Goal: Ask a question

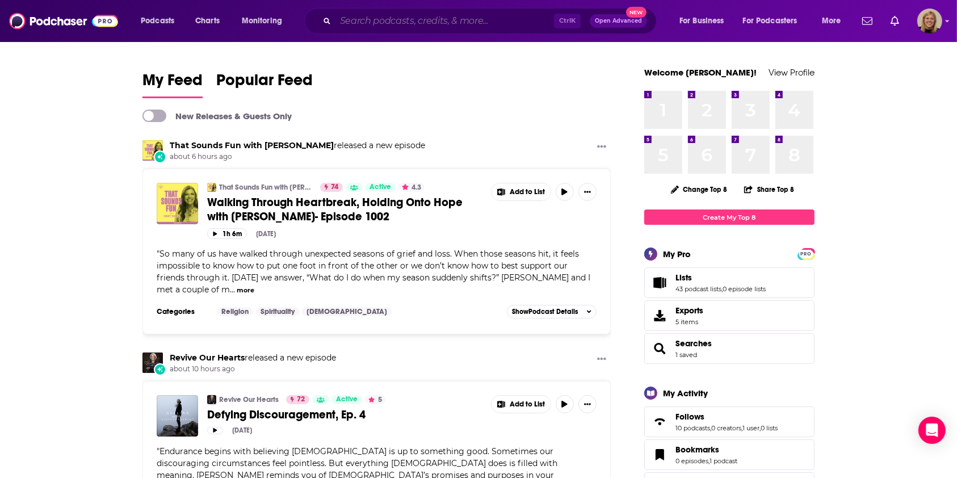
click at [380, 23] on input "Search podcasts, credits, & more..." at bounding box center [445, 21] width 219 height 18
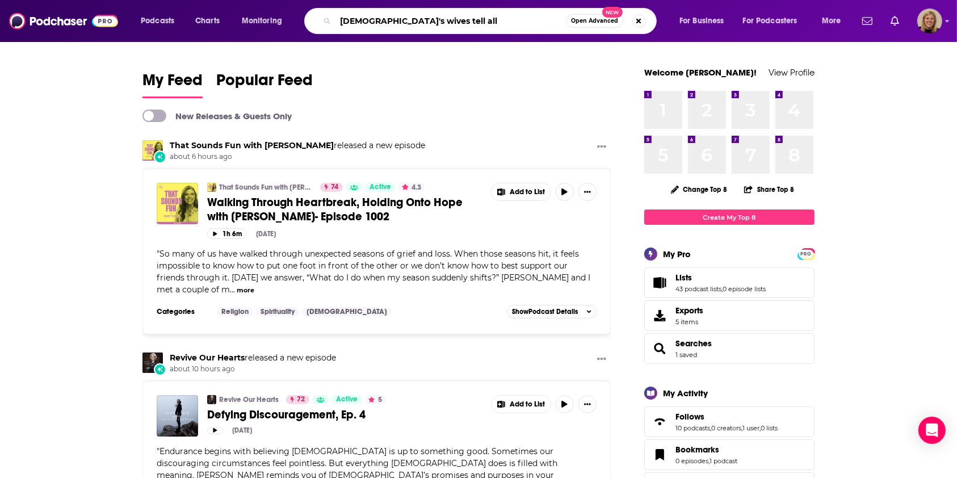
type input "[DEMOGRAPHIC_DATA]'s wives tell all"
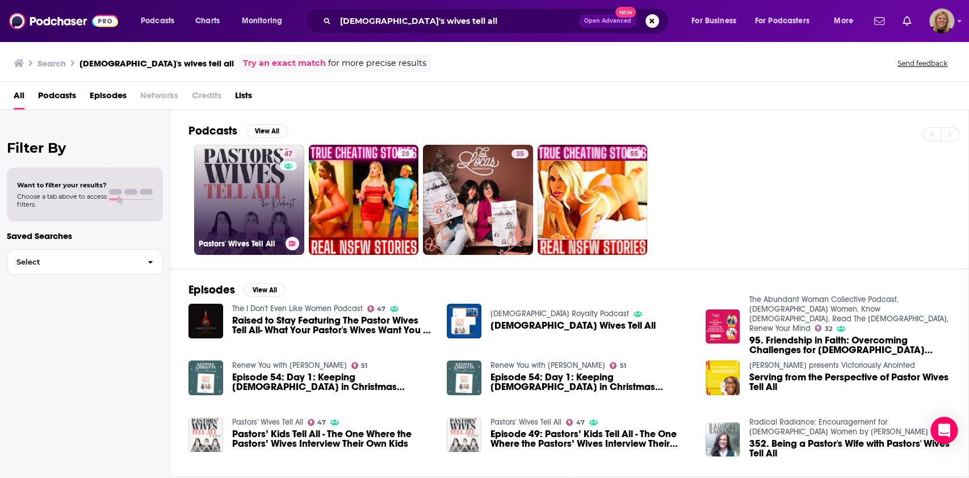
click at [250, 219] on link "47 [DEMOGRAPHIC_DATA]' Wives Tell All" at bounding box center [249, 200] width 110 height 110
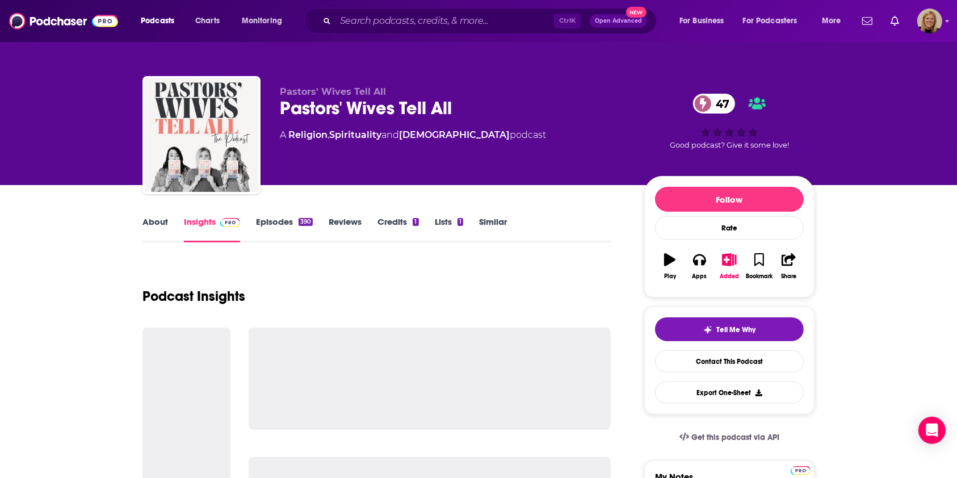
click at [159, 219] on link "About" at bounding box center [155, 229] width 26 height 26
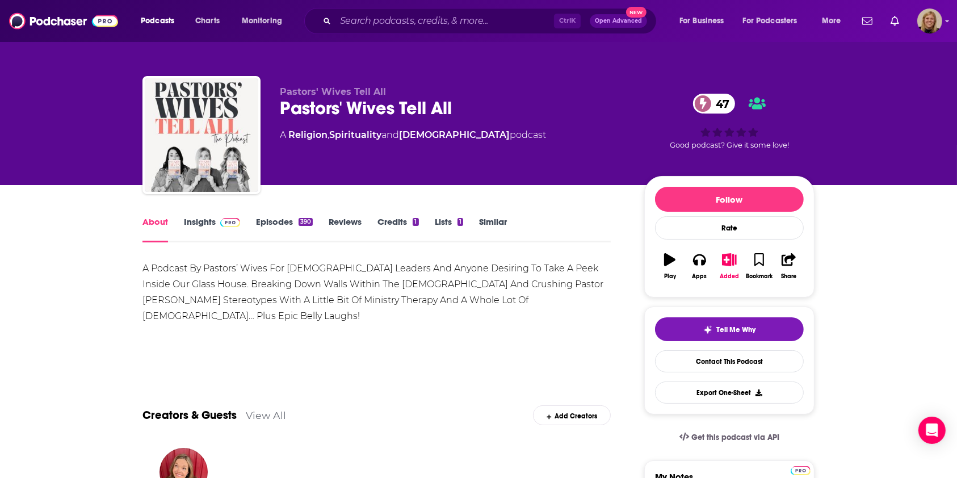
click at [202, 223] on link "Insights" at bounding box center [212, 229] width 56 height 26
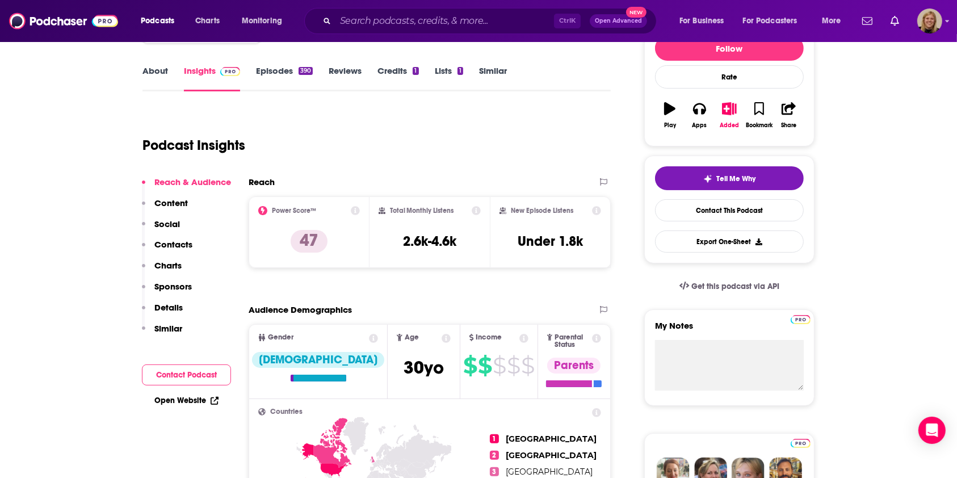
click at [195, 376] on button "Contact Podcast" at bounding box center [186, 374] width 89 height 21
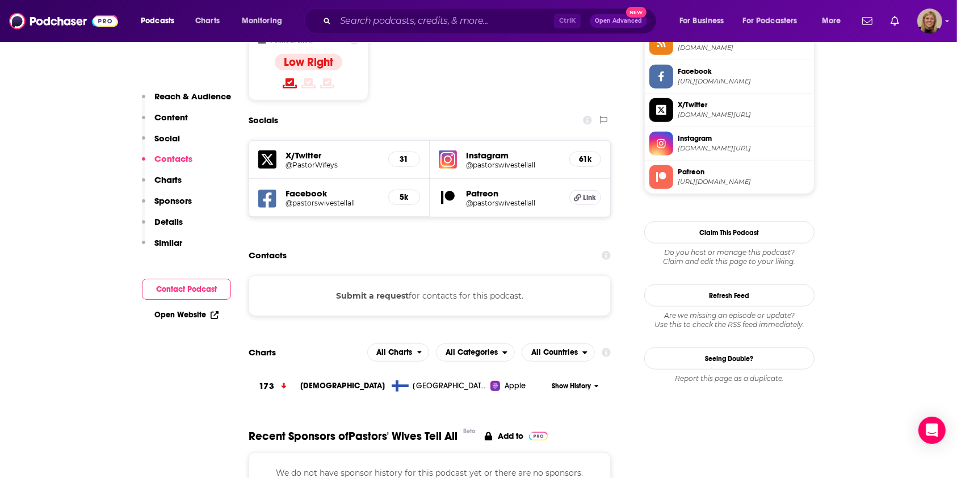
scroll to position [972, 0]
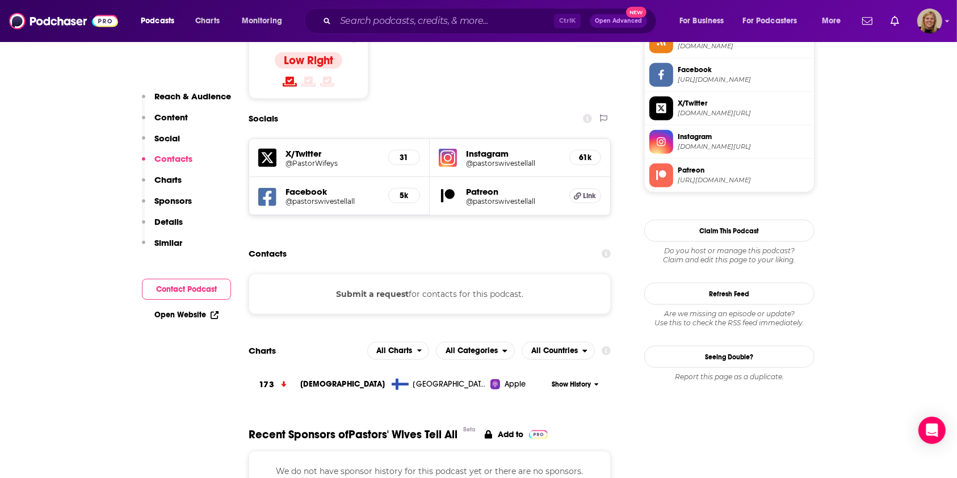
click at [362, 288] on button "Submit a request" at bounding box center [372, 294] width 73 height 12
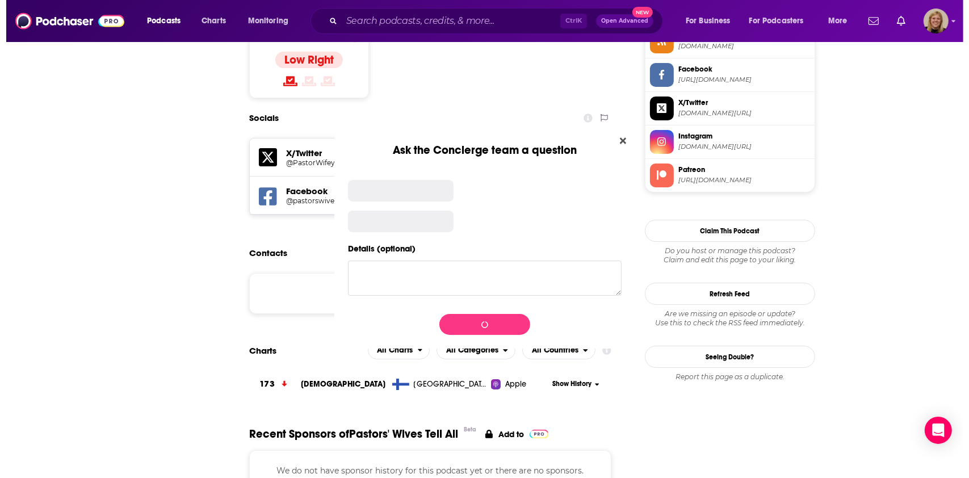
scroll to position [0, 0]
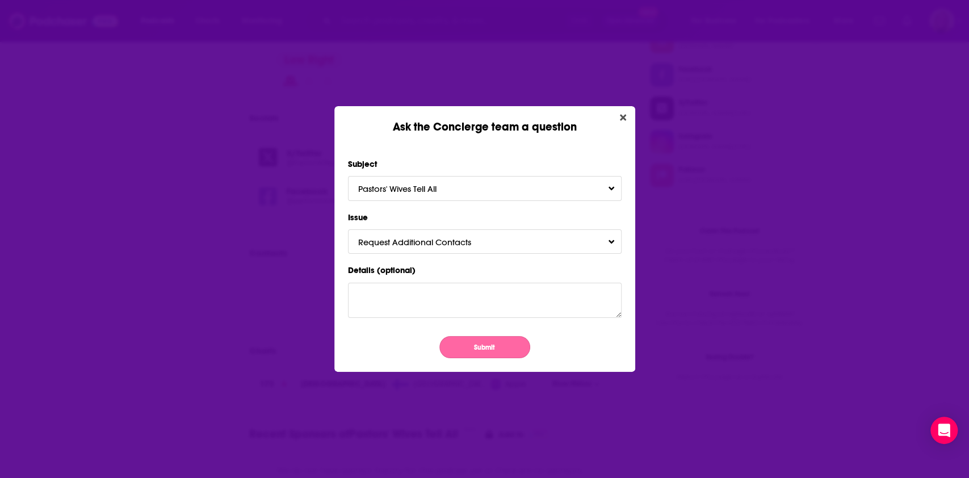
click at [471, 343] on button "Submit" at bounding box center [484, 347] width 91 height 22
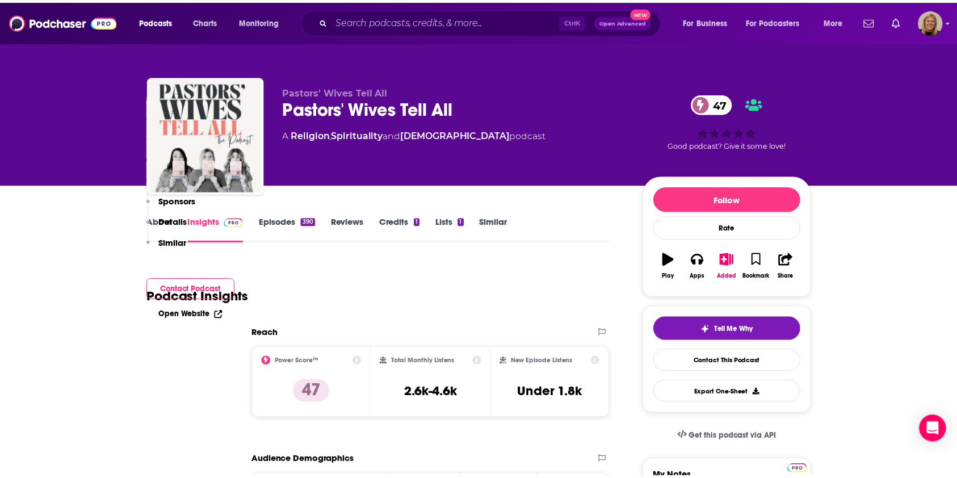
scroll to position [972, 0]
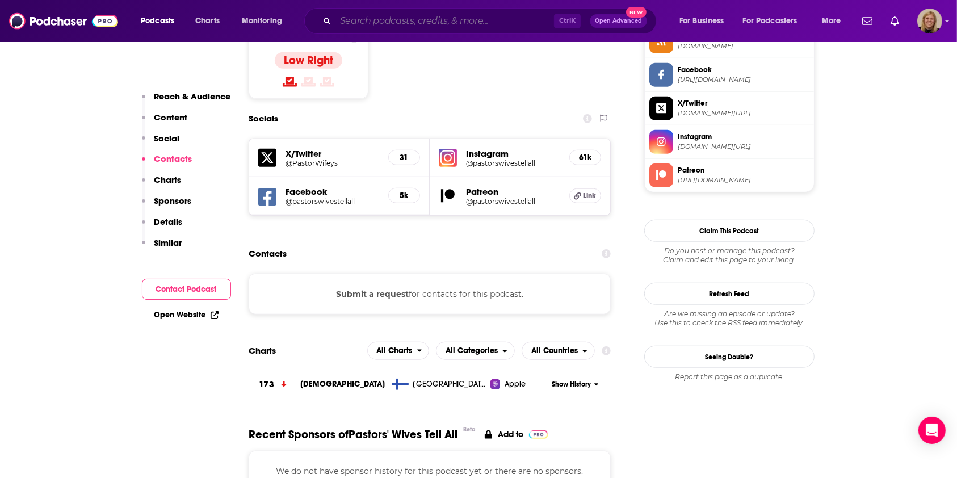
click at [400, 23] on input "Search podcasts, credits, & more..." at bounding box center [445, 21] width 219 height 18
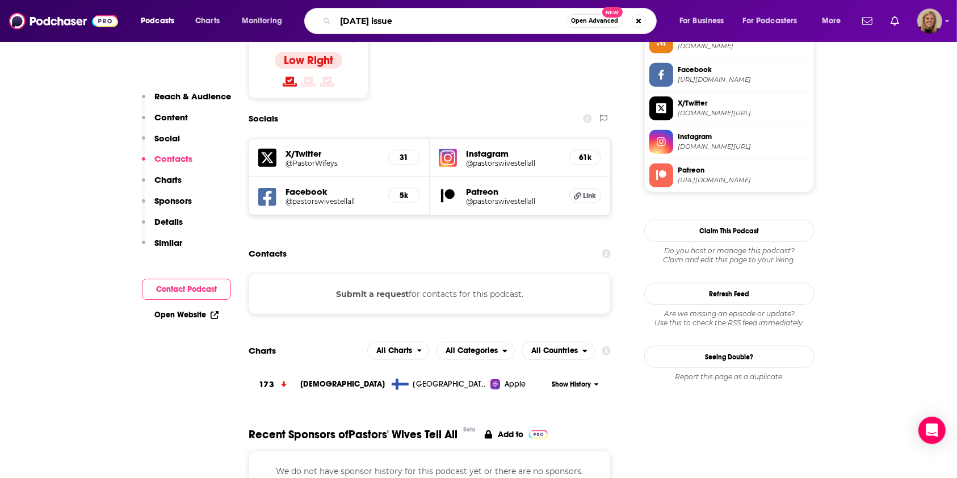
type input "[DATE] issues"
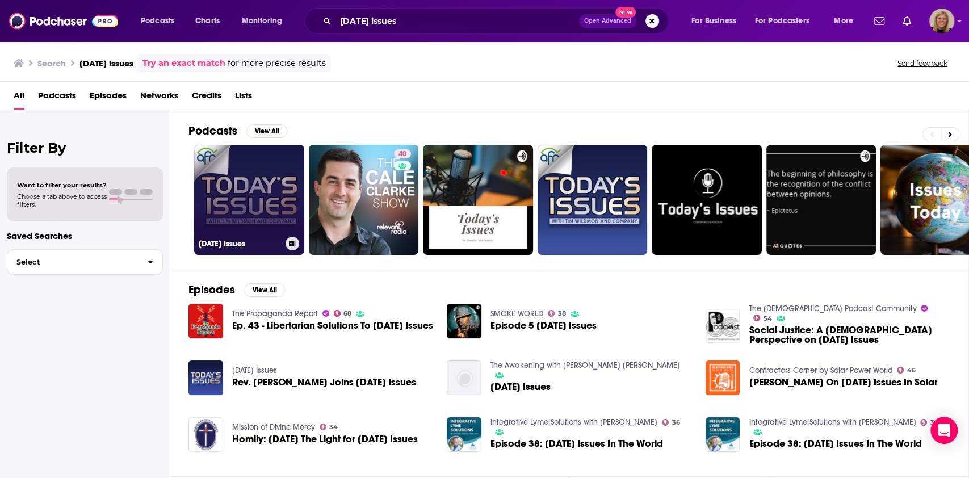
click at [252, 179] on link "[DATE] Issues" at bounding box center [249, 200] width 110 height 110
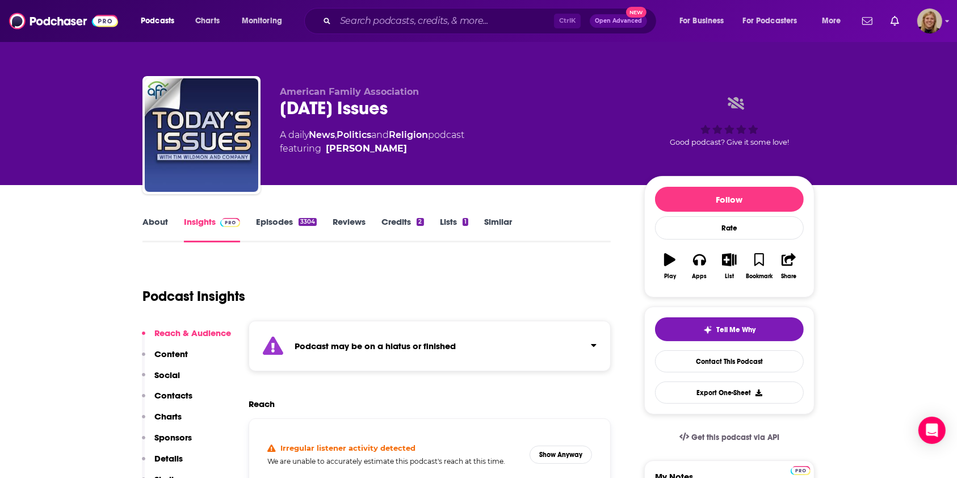
scroll to position [151, 0]
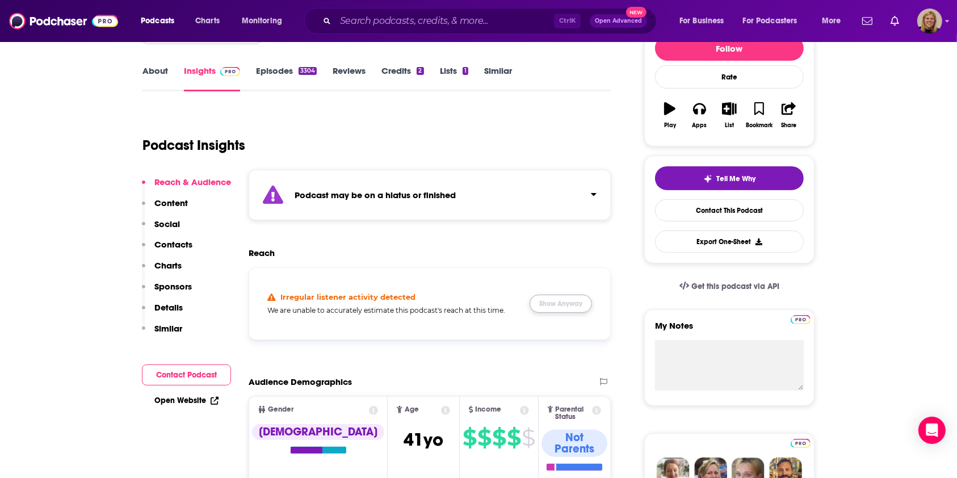
click at [572, 304] on button "Show Anyway" at bounding box center [561, 304] width 62 height 18
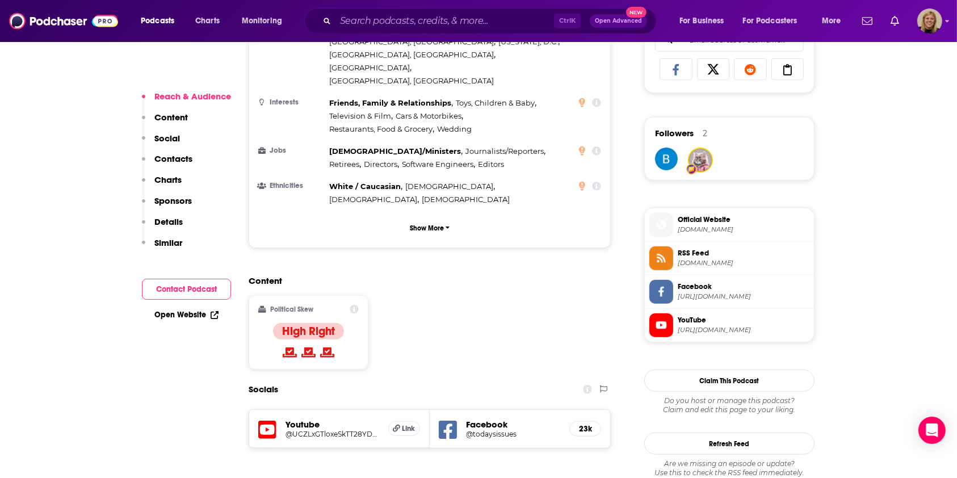
scroll to position [757, 0]
